Goal: Check status: Check status

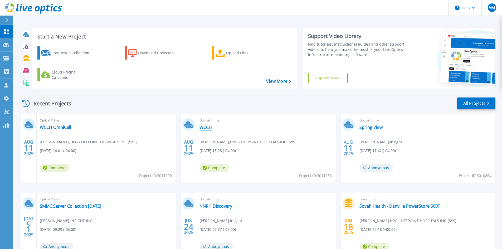
click at [208, 127] on link "WCCH" at bounding box center [206, 127] width 12 height 5
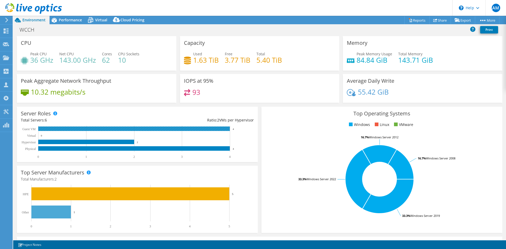
select select "USD"
click at [8, 30] on use at bounding box center [6, 30] width 5 height 5
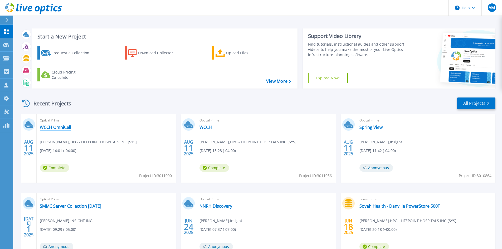
click at [59, 126] on link "WCCH OmniCell" at bounding box center [55, 127] width 31 height 5
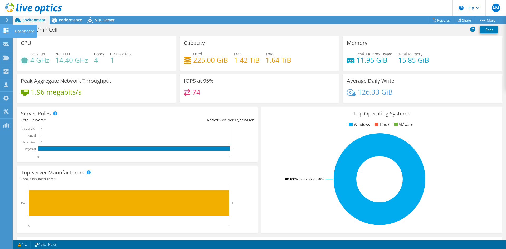
click at [5, 30] on use at bounding box center [6, 30] width 5 height 5
